Goal: Information Seeking & Learning: Learn about a topic

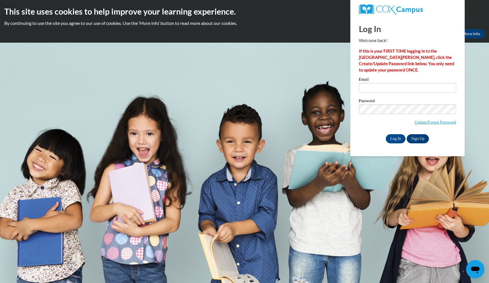
click at [371, 89] on input "Email" at bounding box center [407, 88] width 97 height 10
click at [420, 91] on input "Email" at bounding box center [407, 88] width 97 height 10
click at [420, 86] on input "Email" at bounding box center [407, 88] width 97 height 10
type input "adeheve@my.athens.edu"
click at [395, 138] on input "Log In" at bounding box center [396, 138] width 20 height 9
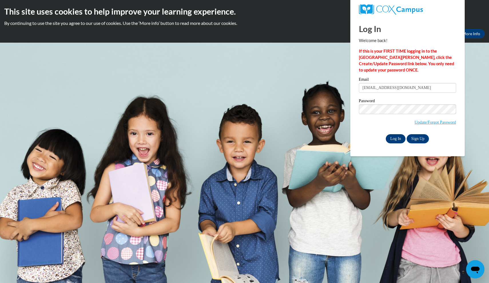
click at [395, 138] on input "Log In" at bounding box center [396, 138] width 20 height 9
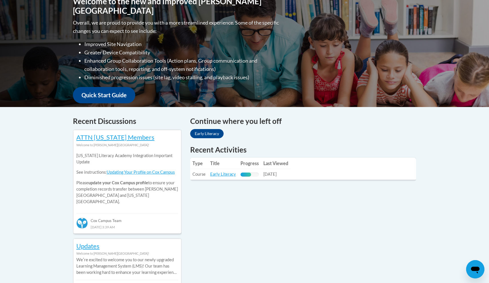
scroll to position [142, 0]
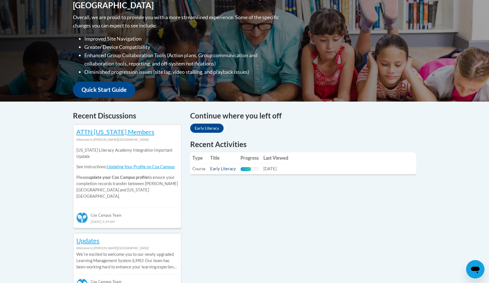
click at [224, 168] on link "Early Literacy" at bounding box center [223, 168] width 26 height 5
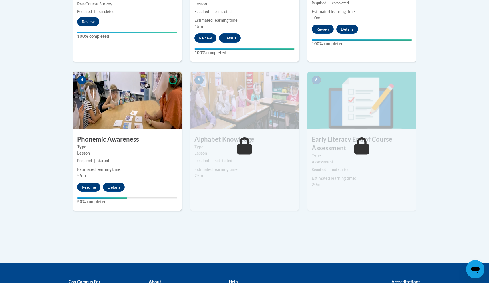
scroll to position [284, 0]
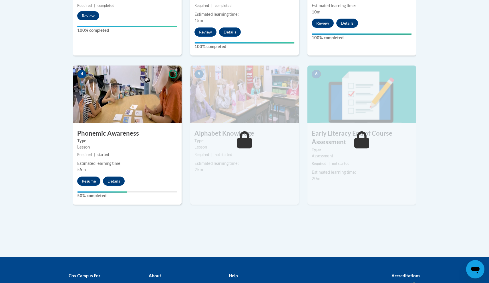
click at [94, 175] on div "4 Phonemic Awareness Type Lesson Required | started Estimated learning time: 55…" at bounding box center [127, 134] width 109 height 139
click at [91, 180] on button "Resume" at bounding box center [88, 180] width 23 height 9
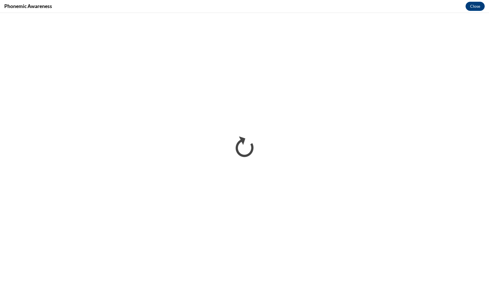
scroll to position [0, 0]
